Goal: Task Accomplishment & Management: Use online tool/utility

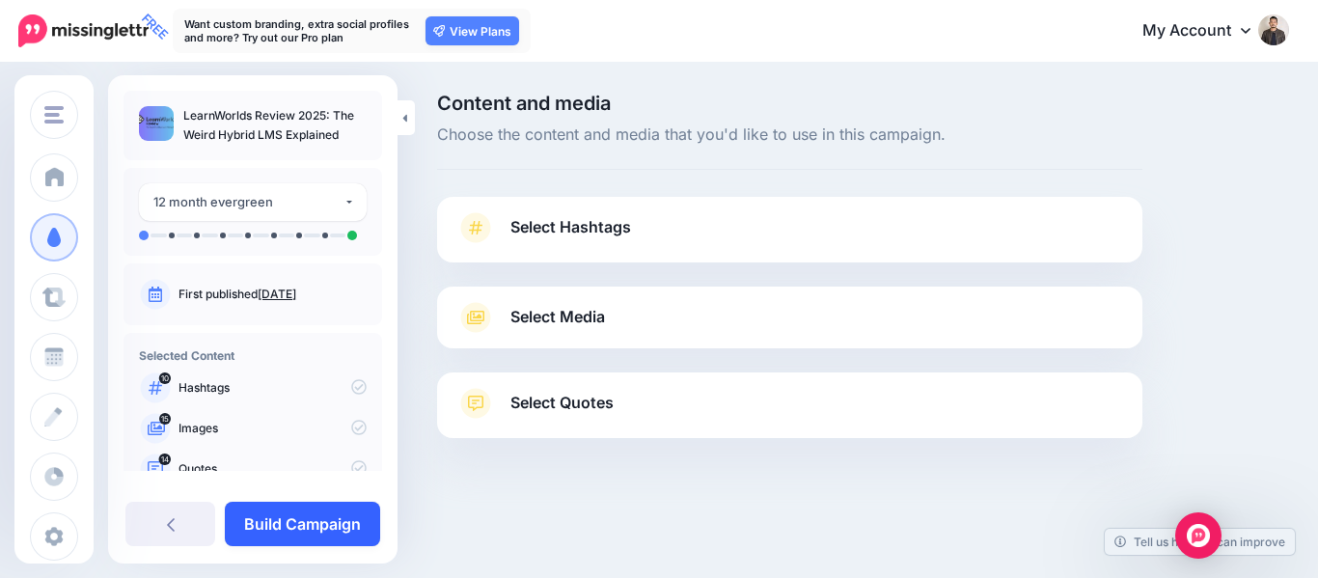
click at [293, 534] on link "Build Campaign" at bounding box center [302, 524] width 155 height 44
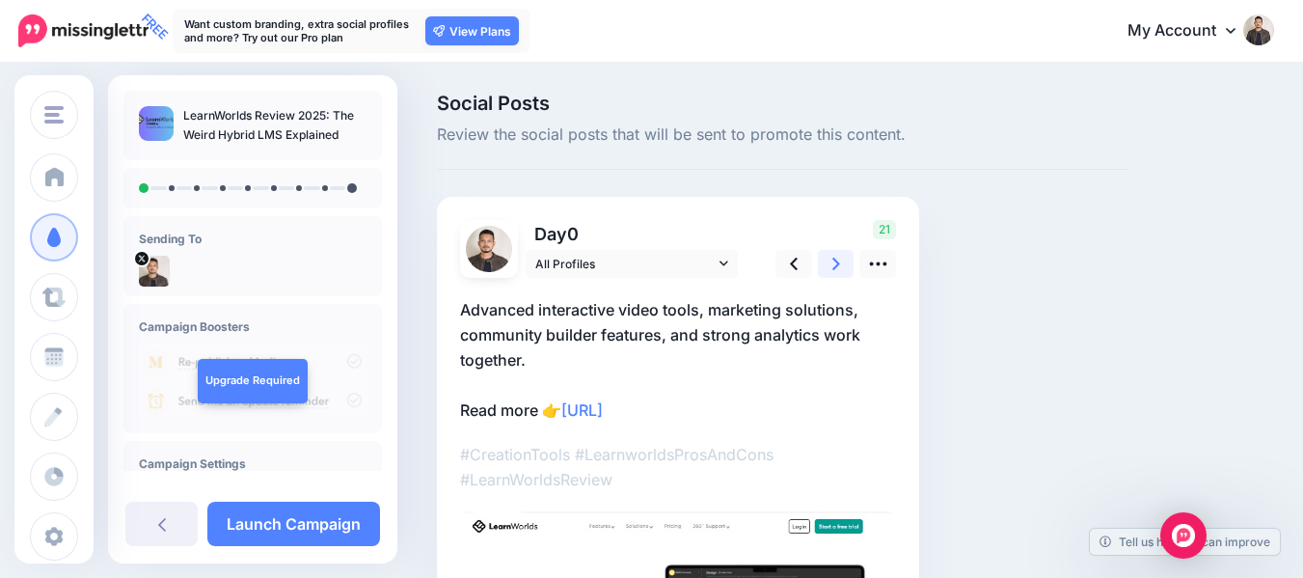
click at [829, 268] on link at bounding box center [836, 264] width 37 height 28
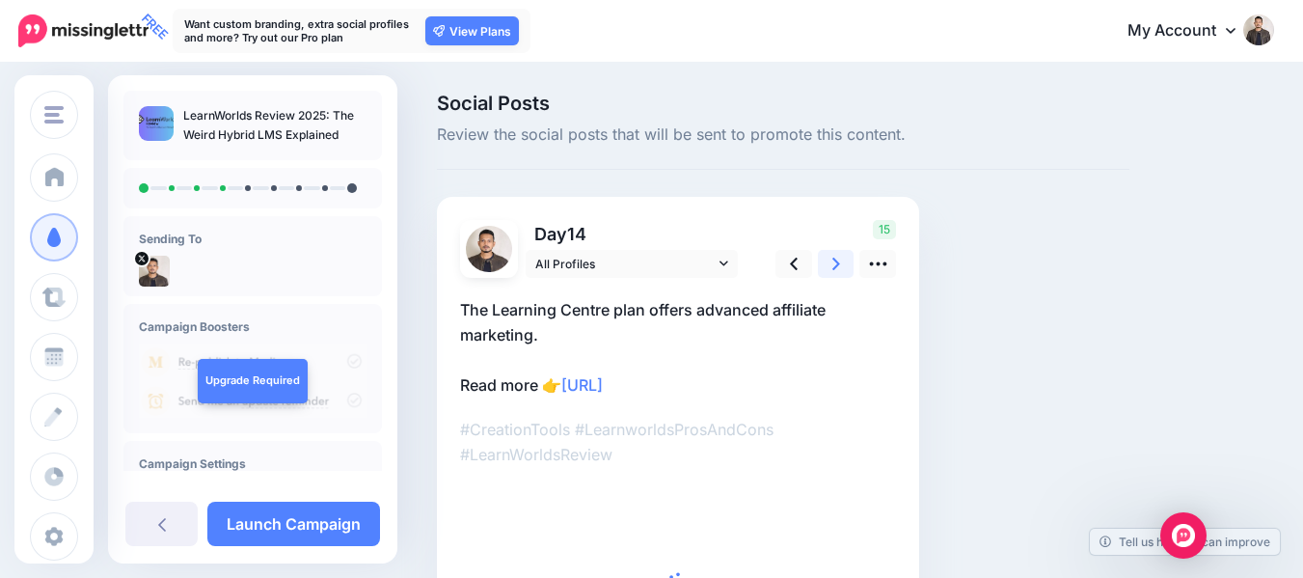
click at [840, 264] on link at bounding box center [836, 264] width 37 height 28
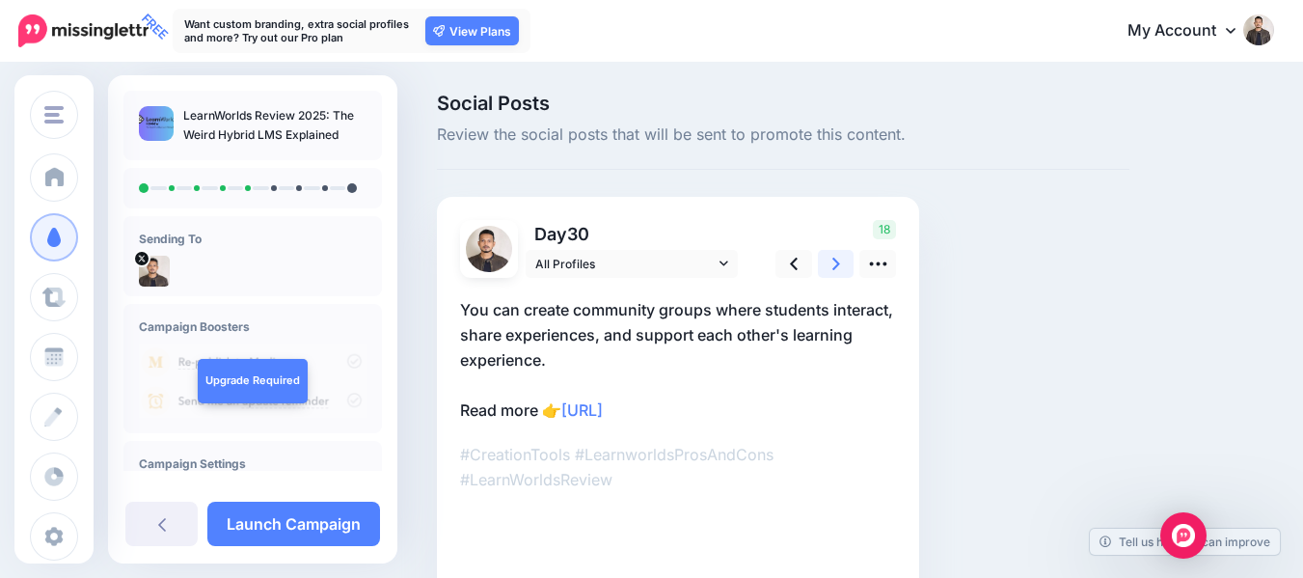
click at [840, 264] on link at bounding box center [836, 264] width 37 height 28
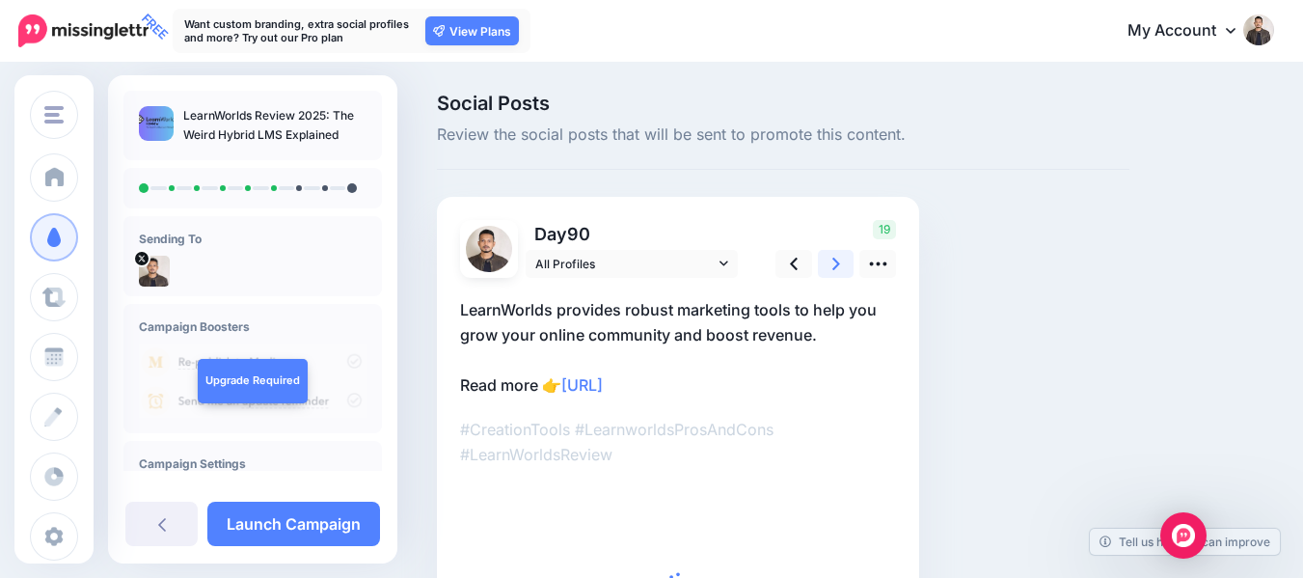
click at [840, 264] on link at bounding box center [836, 264] width 37 height 28
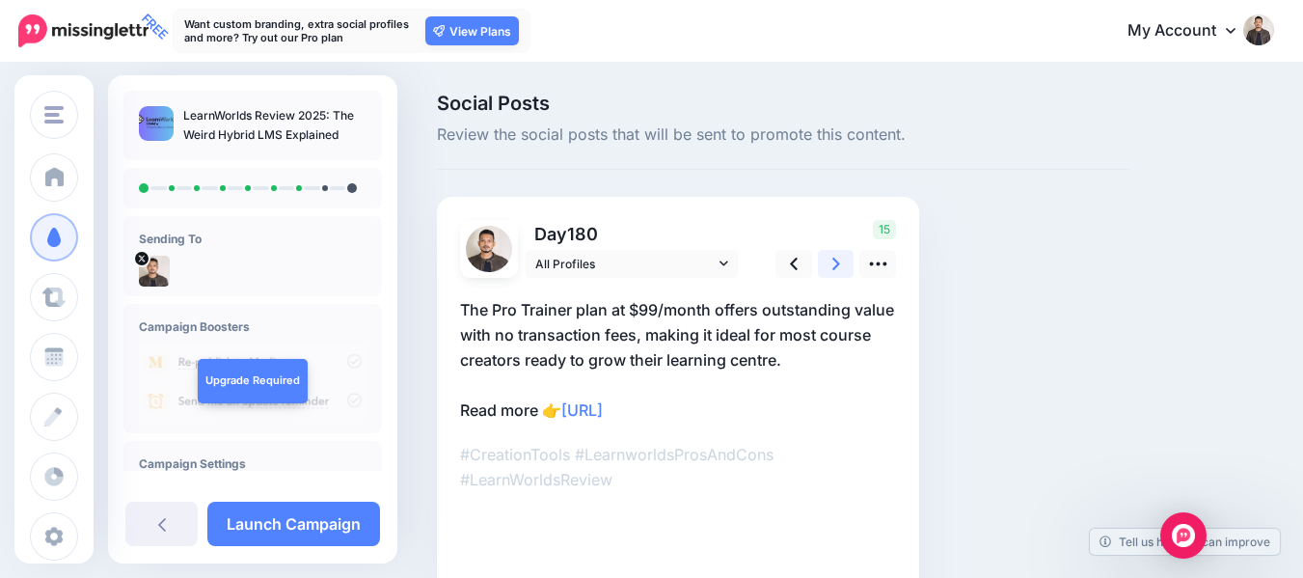
click at [840, 264] on link at bounding box center [836, 264] width 37 height 28
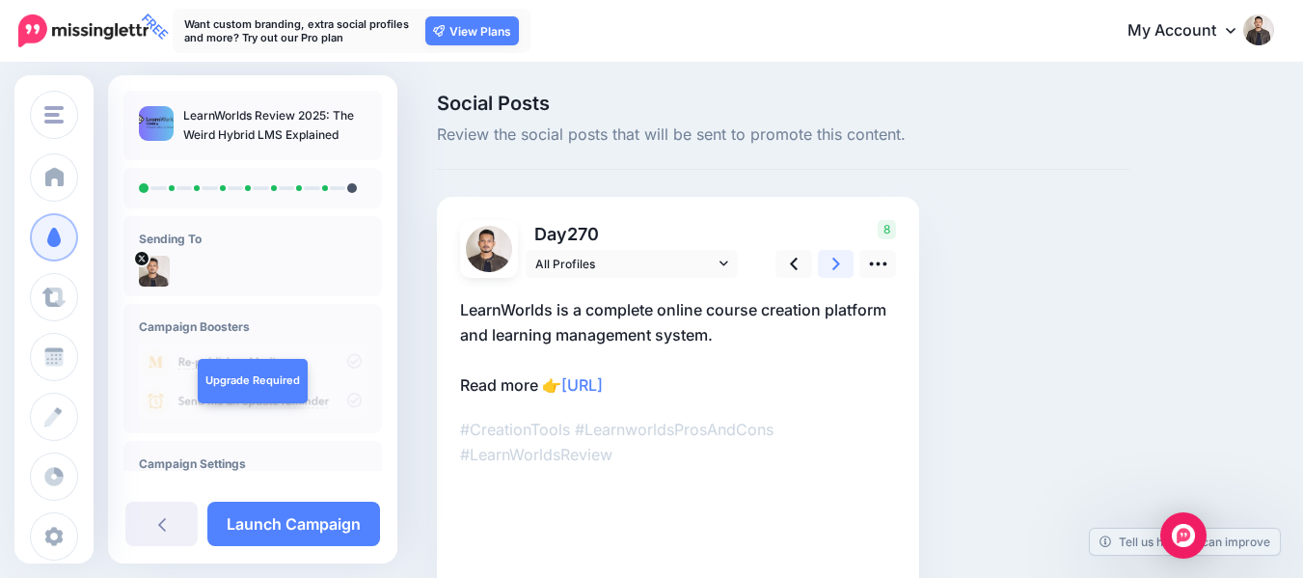
click at [840, 264] on link at bounding box center [836, 264] width 37 height 28
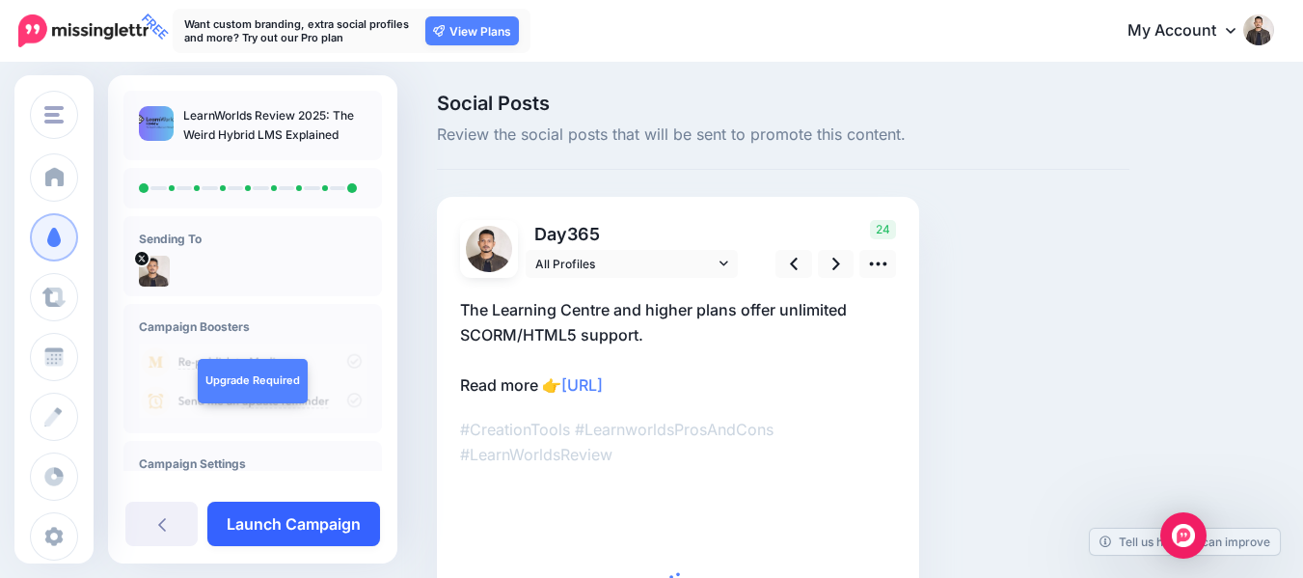
click at [263, 530] on link "Launch Campaign" at bounding box center [293, 524] width 173 height 44
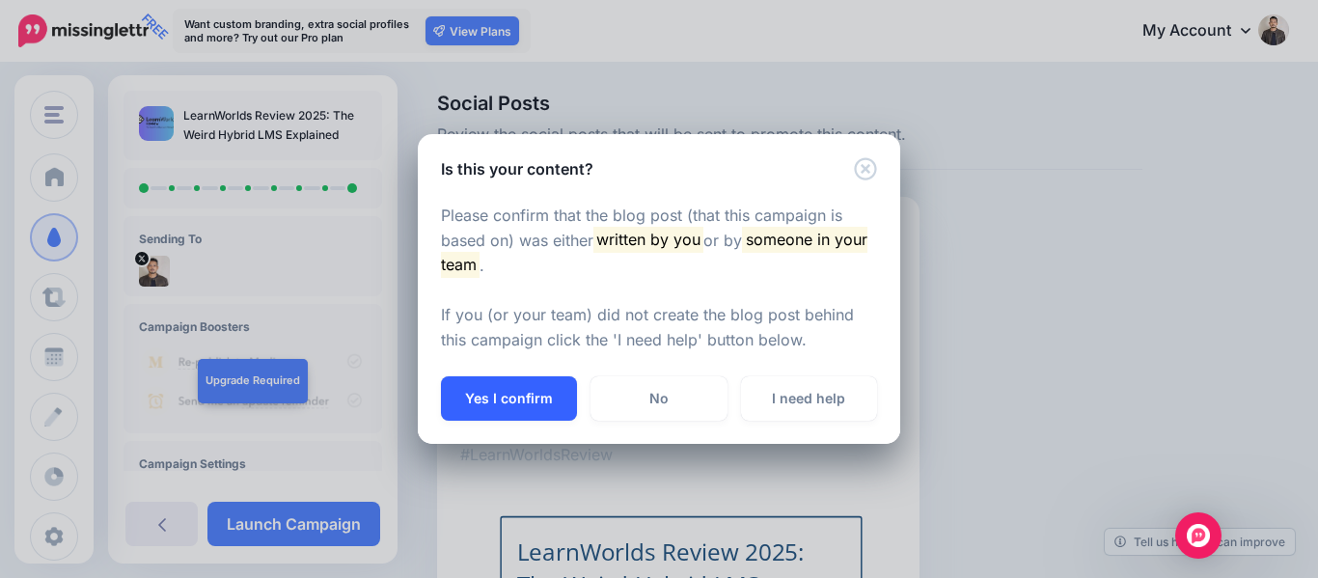
click at [505, 397] on button "Yes I confirm" at bounding box center [509, 398] width 136 height 44
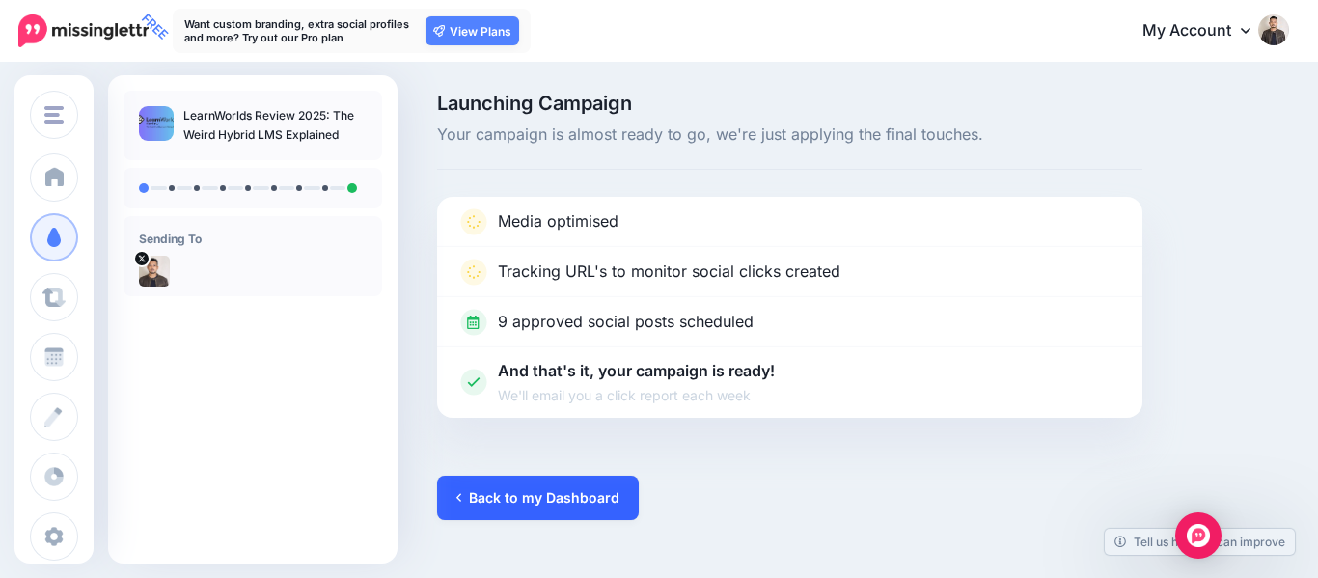
click at [555, 480] on link "Back to my Dashboard" at bounding box center [538, 498] width 202 height 44
